Goal: Task Accomplishment & Management: Complete application form

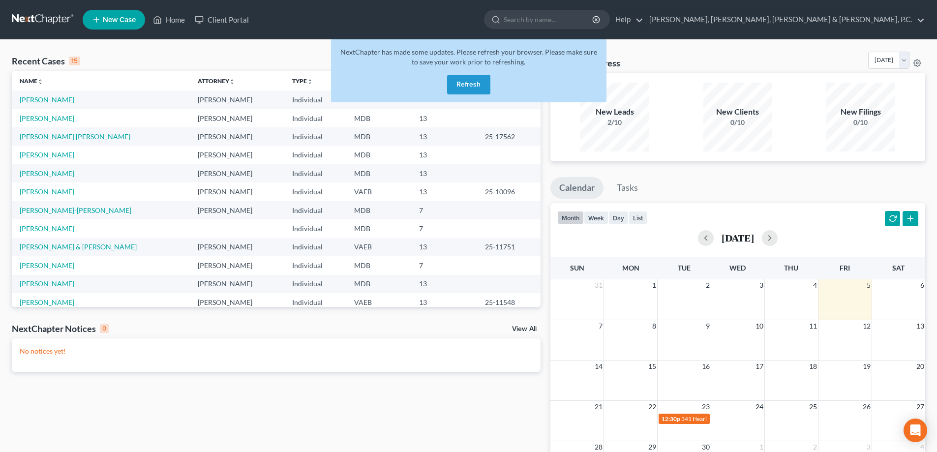
click at [462, 80] on button "Refresh" at bounding box center [468, 85] width 43 height 20
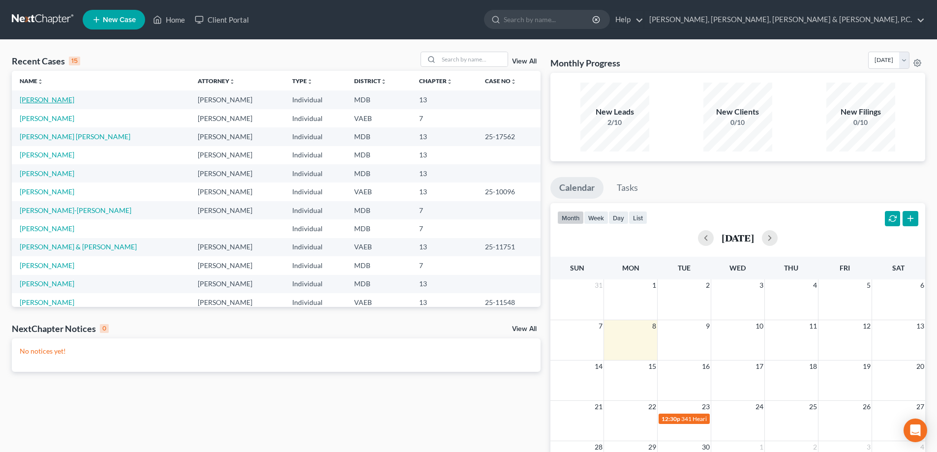
click at [56, 103] on link "[PERSON_NAME]" at bounding box center [47, 99] width 55 height 8
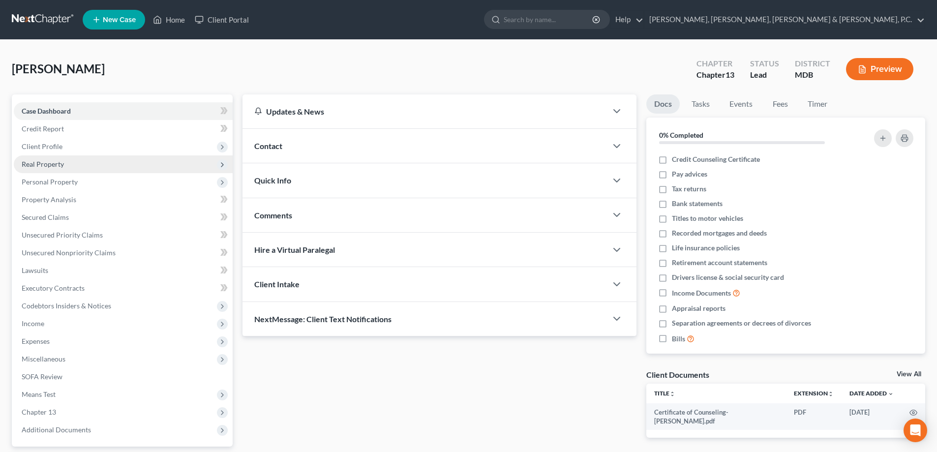
click at [63, 166] on span "Real Property" at bounding box center [43, 164] width 42 height 8
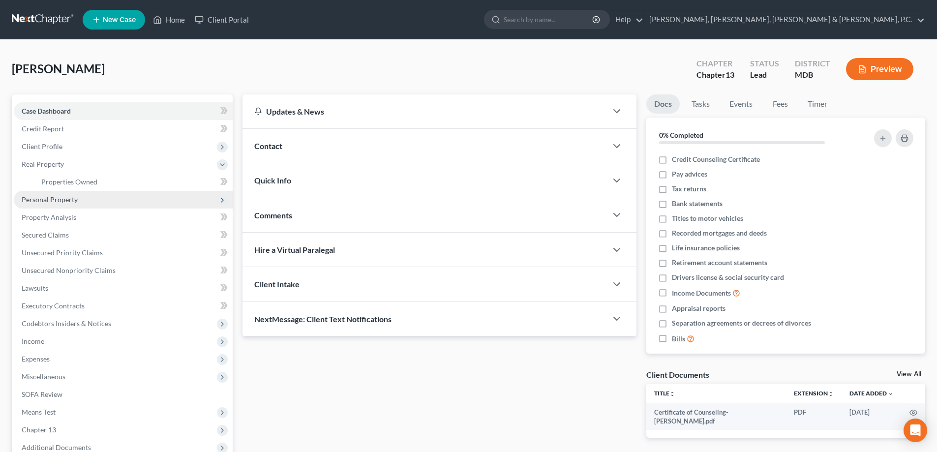
click at [58, 197] on span "Personal Property" at bounding box center [50, 199] width 56 height 8
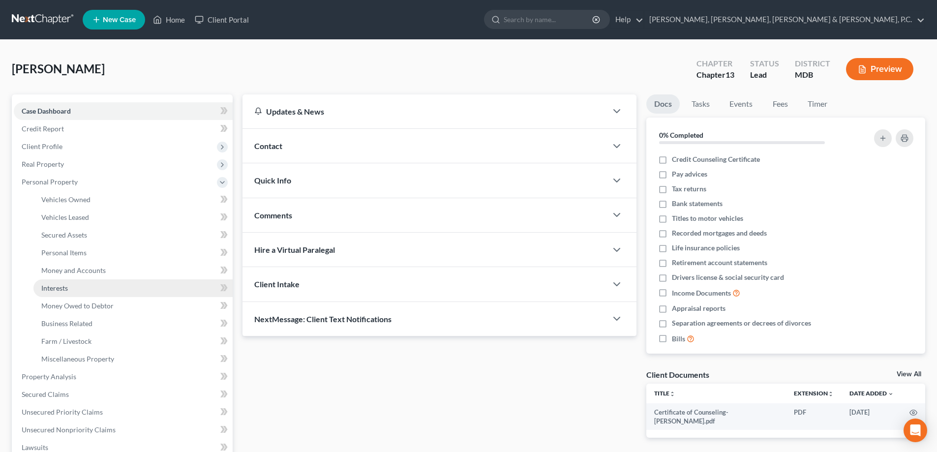
click at [65, 282] on link "Interests" at bounding box center [132, 288] width 199 height 18
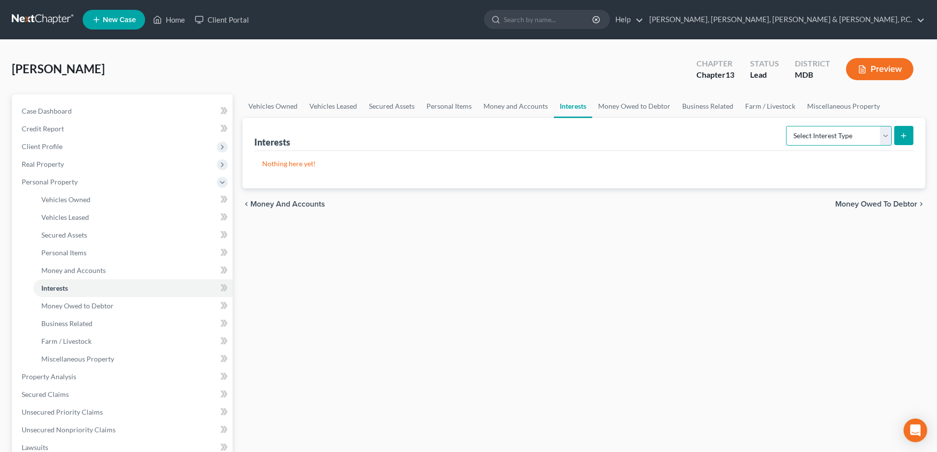
click at [867, 136] on select "Select Interest Type 401K Annuity Bond Education IRA Government Bond Government…" at bounding box center [839, 136] width 106 height 20
click at [831, 133] on select "Select Interest Type 401K Annuity Bond Education IRA Government Bond Government…" at bounding box center [839, 136] width 106 height 20
select select "other_retirement_plan"
click at [787, 126] on select "Select Interest Type 401K Annuity Bond Education IRA Government Bond Government…" at bounding box center [839, 136] width 106 height 20
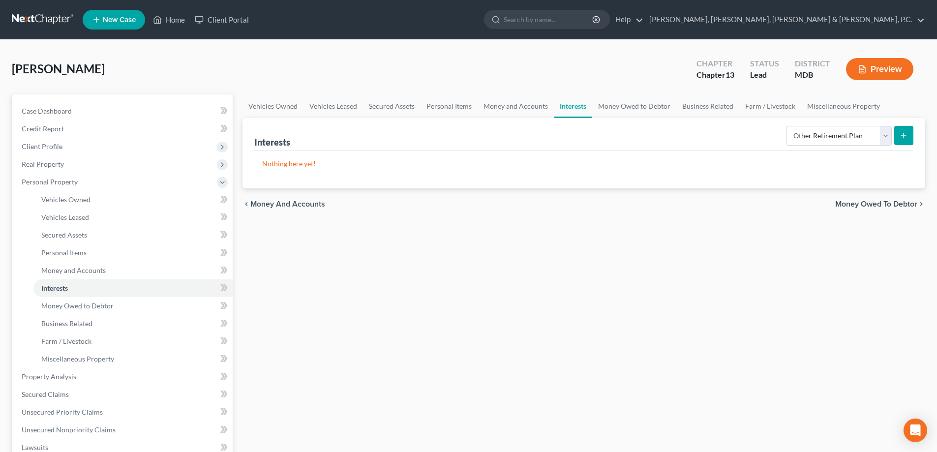
click at [901, 139] on icon "submit" at bounding box center [904, 136] width 8 height 8
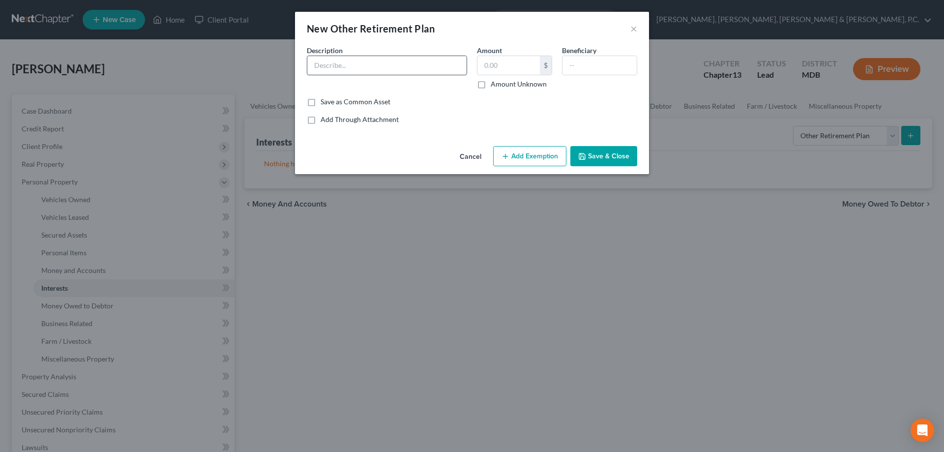
click at [351, 66] on input "text" at bounding box center [386, 65] width 159 height 19
type input "Thrift Savings Plan"
click at [492, 63] on input "text" at bounding box center [509, 65] width 62 height 19
type input "55,816"
click at [546, 153] on button "Add Exemption" at bounding box center [529, 156] width 73 height 21
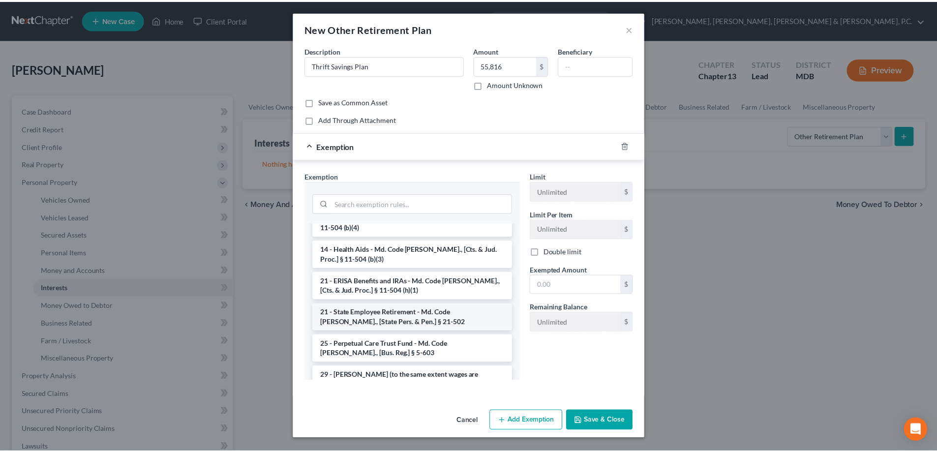
scroll to position [723, 0]
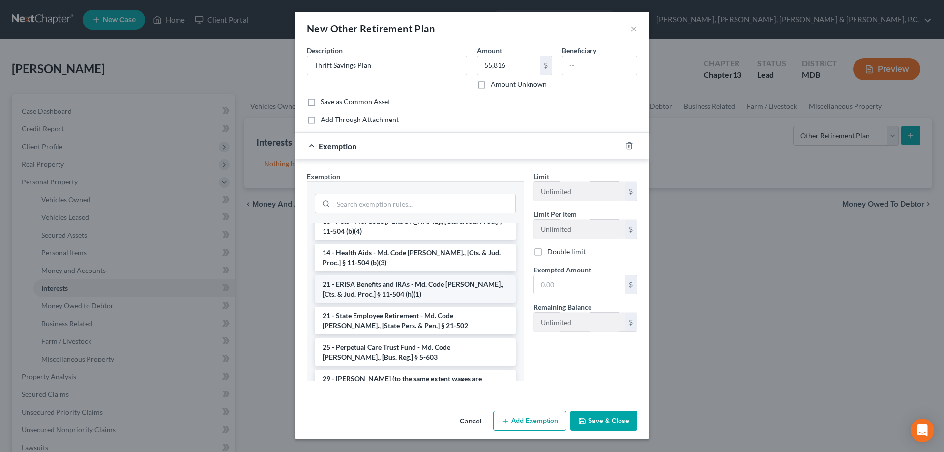
click at [435, 275] on li "21 - ERISA Benefits and IRAs - Md. Code Ann., [Cts. & Jud. Proc.] § 11-504 (h)(…" at bounding box center [415, 289] width 201 height 28
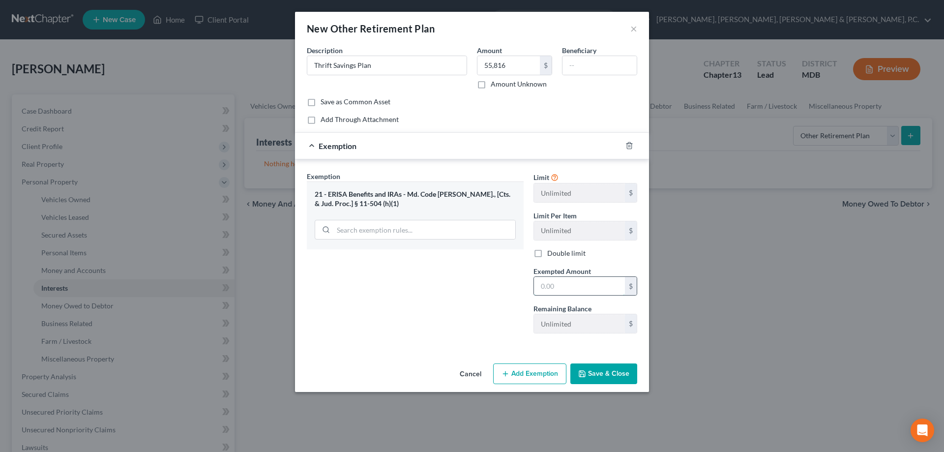
click at [554, 291] on input "text" at bounding box center [579, 286] width 91 height 19
type input "55,816"
click at [600, 377] on button "Save & Close" at bounding box center [604, 373] width 67 height 21
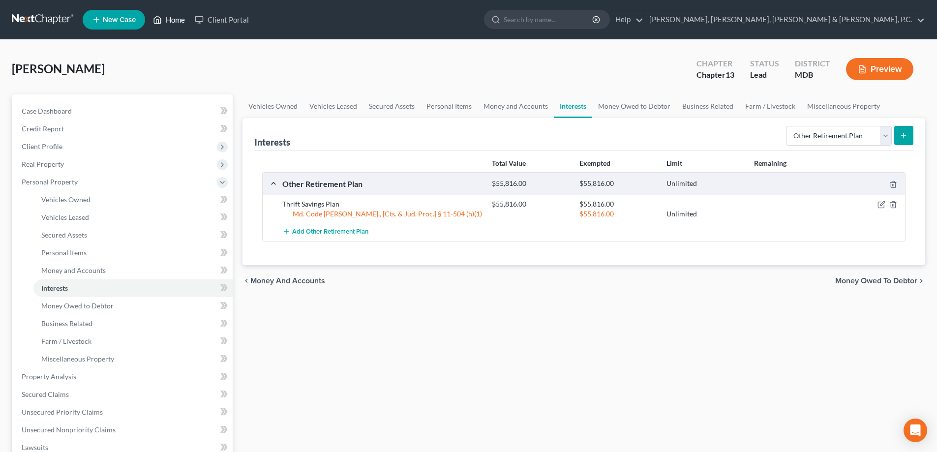
click at [173, 21] on link "Home" at bounding box center [169, 20] width 42 height 18
